Goal: Information Seeking & Learning: Learn about a topic

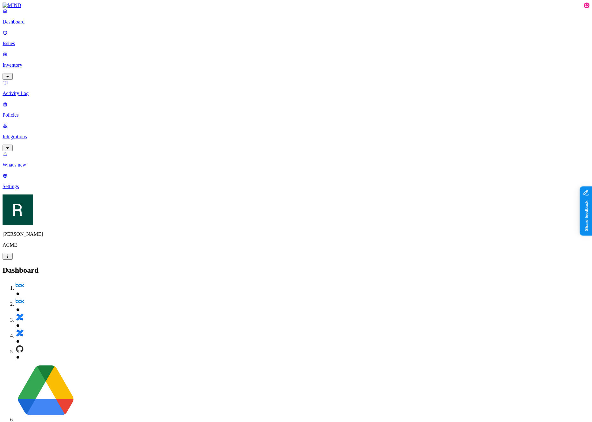
drag, startPoint x: 217, startPoint y: 54, endPoint x: 239, endPoint y: 72, distance: 27.8
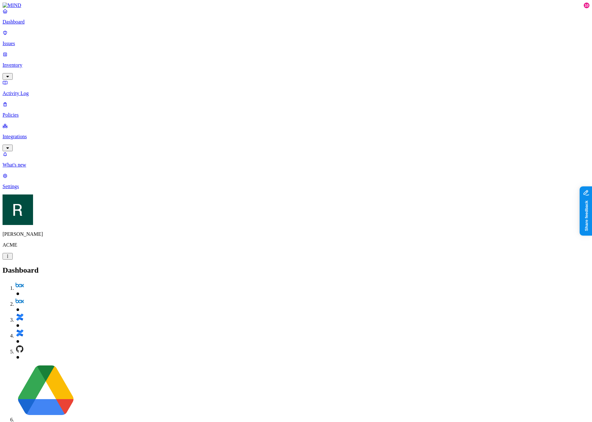
drag, startPoint x: 241, startPoint y: 73, endPoint x: 220, endPoint y: 51, distance: 30.1
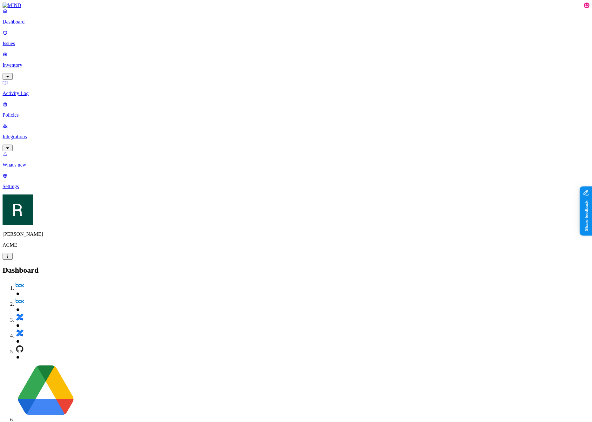
drag, startPoint x: 237, startPoint y: 60, endPoint x: 256, endPoint y: 96, distance: 40.5
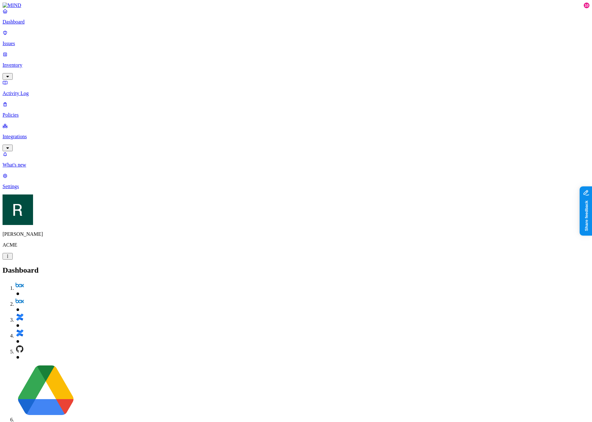
click at [38, 43] on link "Issues" at bounding box center [296, 38] width 587 height 17
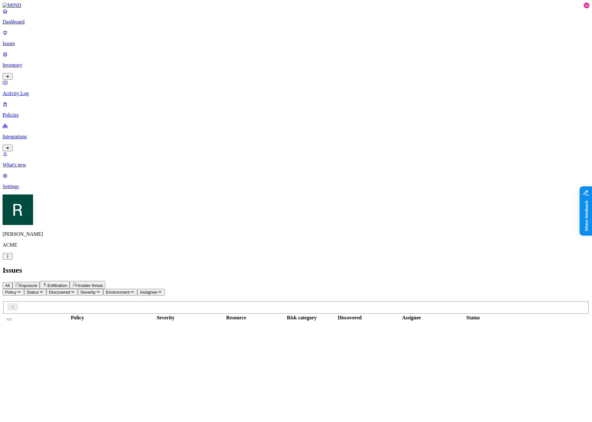
click at [254, 281] on div "All Exposure Exfiltration Insider threat" at bounding box center [296, 285] width 587 height 8
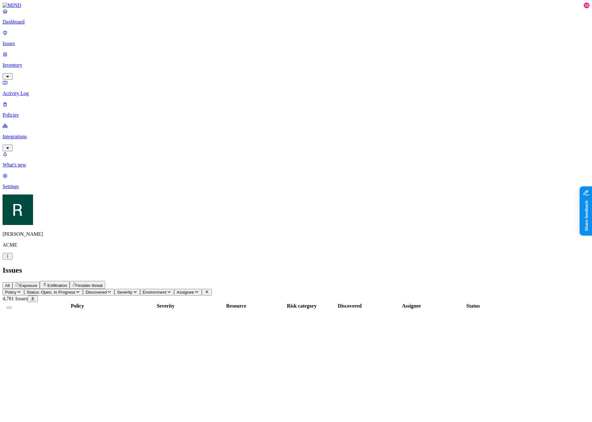
click at [67, 283] on span "Exfiltration" at bounding box center [57, 285] width 20 height 5
click at [290, 281] on div "All Exposure Exfiltration Insider threat" at bounding box center [296, 285] width 587 height 8
